Goal: Task Accomplishment & Management: Use online tool/utility

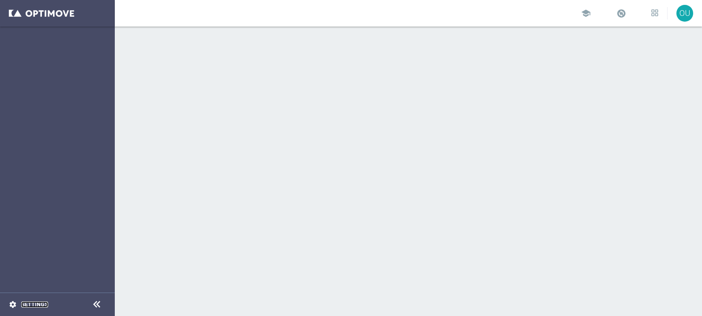
click at [30, 302] on link "Settings" at bounding box center [34, 304] width 27 height 5
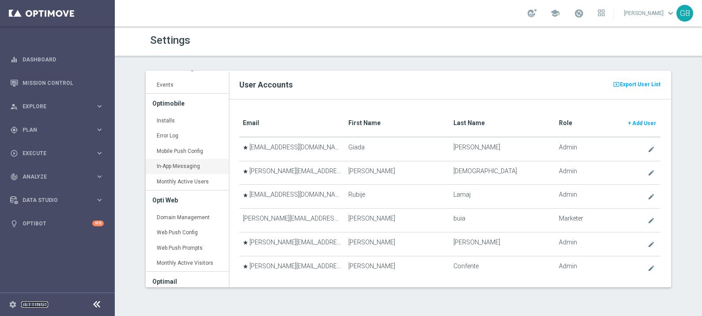
scroll to position [64, 0]
click at [66, 127] on span "Plan" at bounding box center [59, 129] width 73 height 5
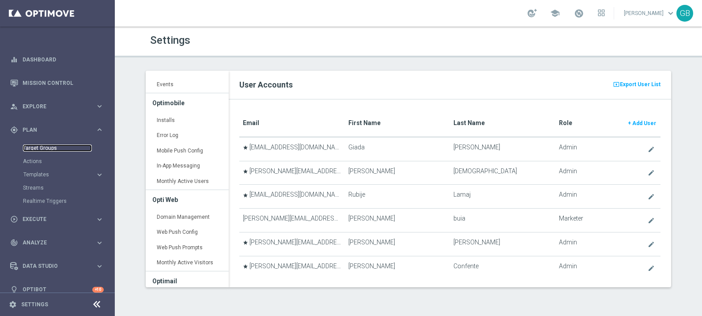
click at [45, 147] on link "Target Groups" at bounding box center [57, 147] width 69 height 7
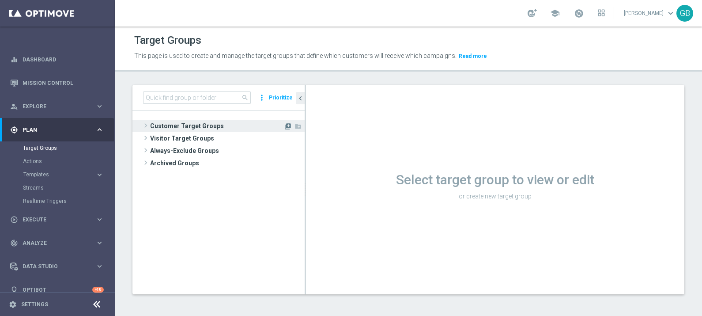
drag, startPoint x: 228, startPoint y: 124, endPoint x: 281, endPoint y: 128, distance: 53.6
click at [228, 124] on span "Customer Target Groups" at bounding box center [216, 126] width 133 height 12
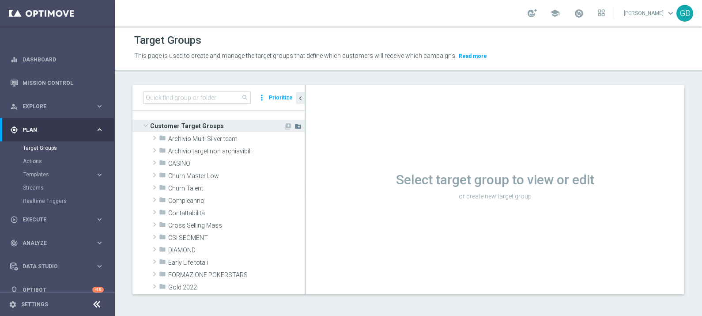
click at [294, 127] on icon "create_new_folder" at bounding box center [297, 126] width 7 height 7
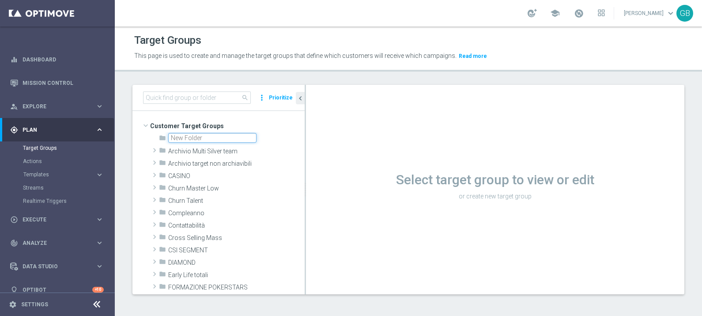
click at [222, 125] on span "Customer Target Groups" at bounding box center [227, 126] width 155 height 12
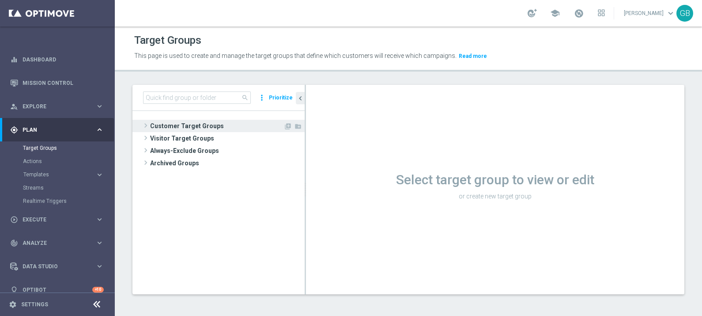
click at [203, 121] on span "Customer Target Groups" at bounding box center [216, 126] width 133 height 12
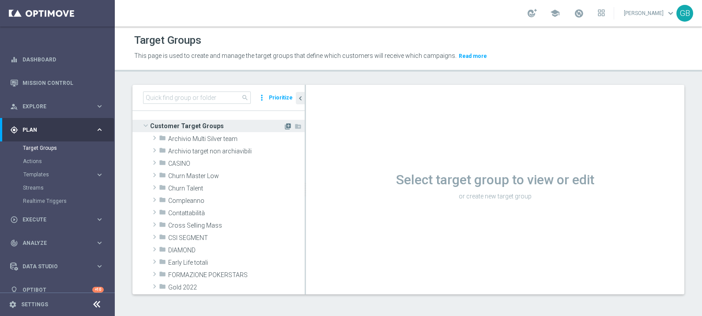
click at [284, 126] on icon "library_add" at bounding box center [287, 126] width 7 height 7
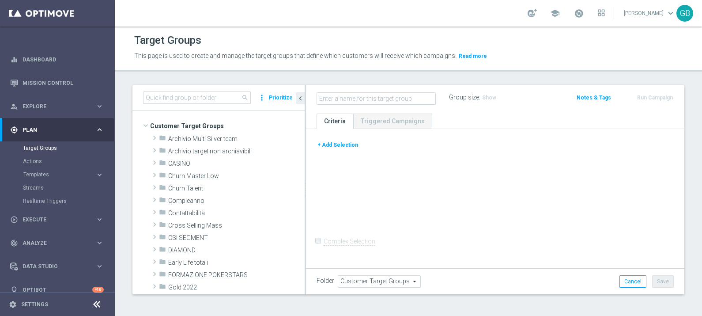
click at [346, 146] on button "+ Add Selection" at bounding box center [338, 145] width 42 height 10
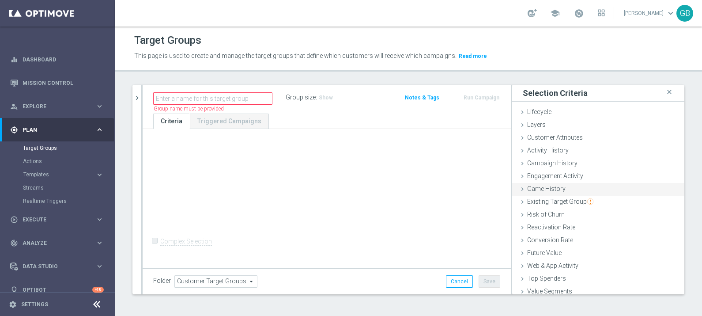
click at [561, 190] on div "Game History done" at bounding box center [598, 189] width 172 height 13
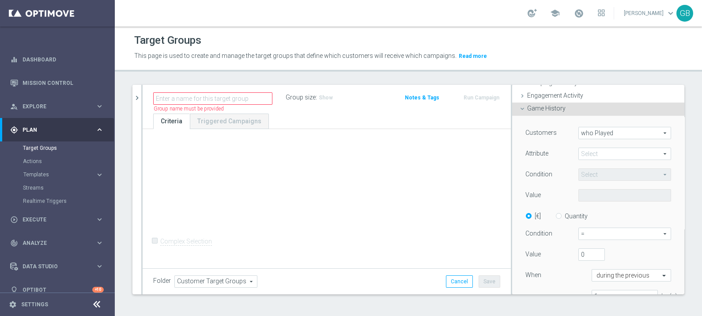
scroll to position [81, 0]
click at [591, 151] on span at bounding box center [625, 152] width 92 height 11
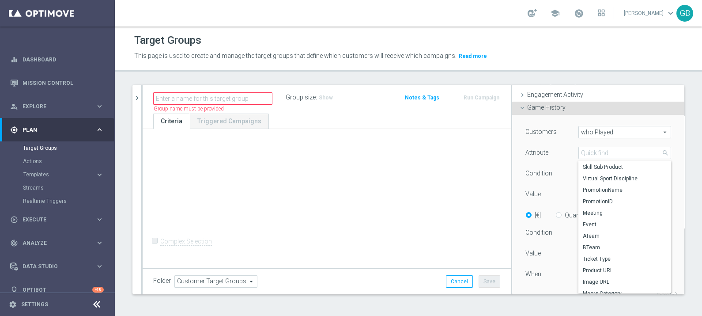
scroll to position [204, 0]
click at [604, 272] on span "Image URL" at bounding box center [625, 275] width 84 height 7
type input "Image URL"
type input "Equals"
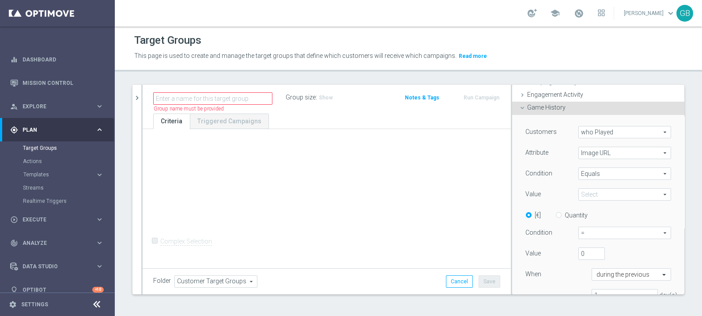
click at [597, 190] on span at bounding box center [625, 194] width 92 height 11
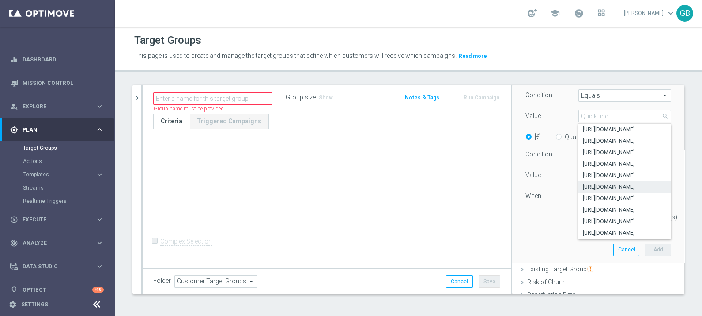
scroll to position [157, 0]
click at [600, 167] on span "https://beefreefilestorage.optimove.net/images/00282/ippica_generica_hero_650X4…" at bounding box center [625, 165] width 84 height 7
type input "https://beefreefilestorage.optimove.net/images/00282/ippica_generica_hero_650X4…"
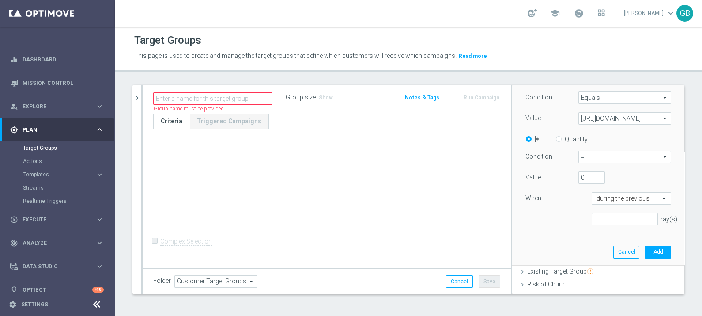
scroll to position [132, 0]
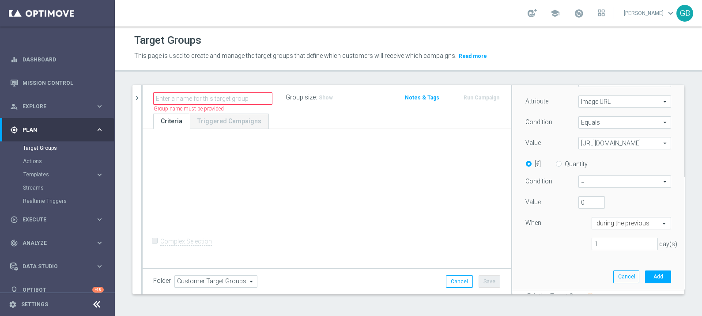
click at [612, 102] on span "Image URL" at bounding box center [625, 101] width 92 height 11
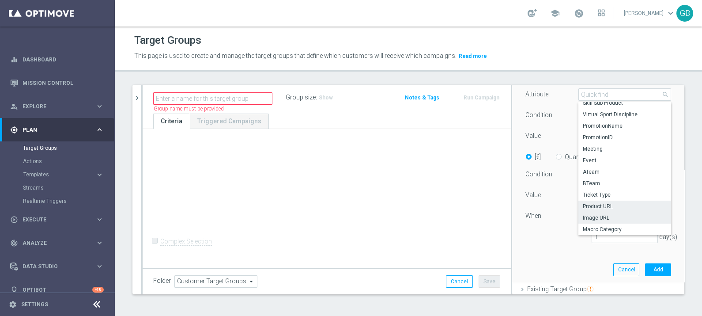
scroll to position [141, 0]
